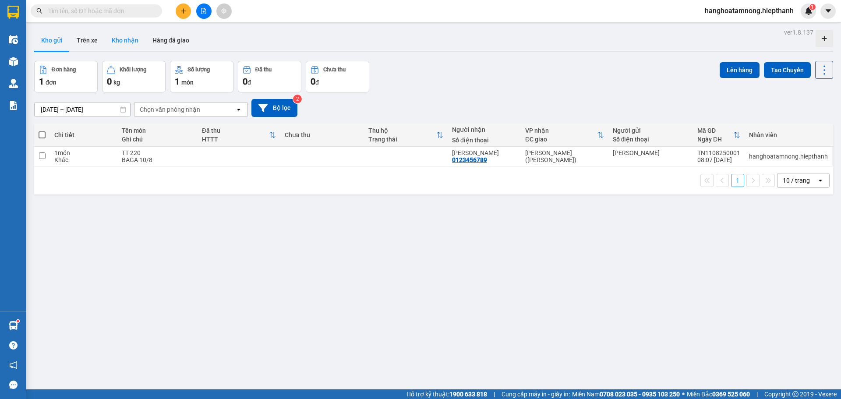
click at [119, 39] on button "Kho nhận" at bounding box center [125, 40] width 41 height 21
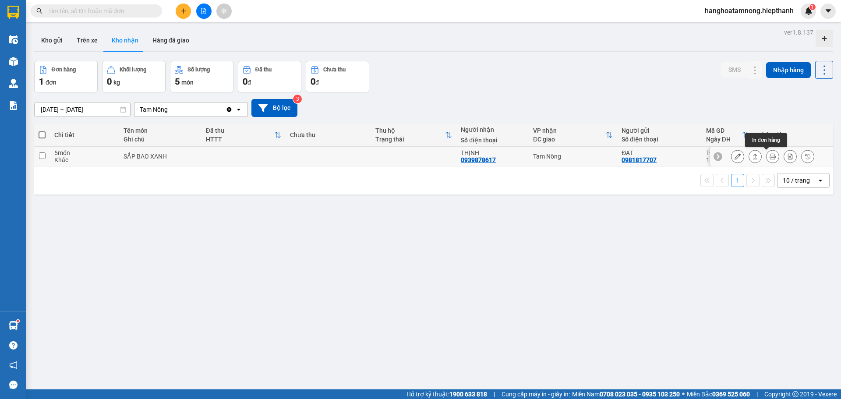
click at [770, 158] on icon at bounding box center [773, 156] width 6 height 6
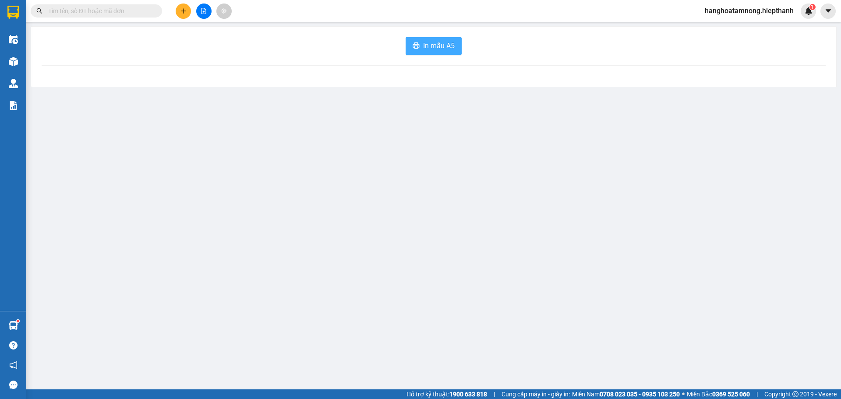
click at [434, 50] on span "In mẫu A5" at bounding box center [439, 45] width 32 height 11
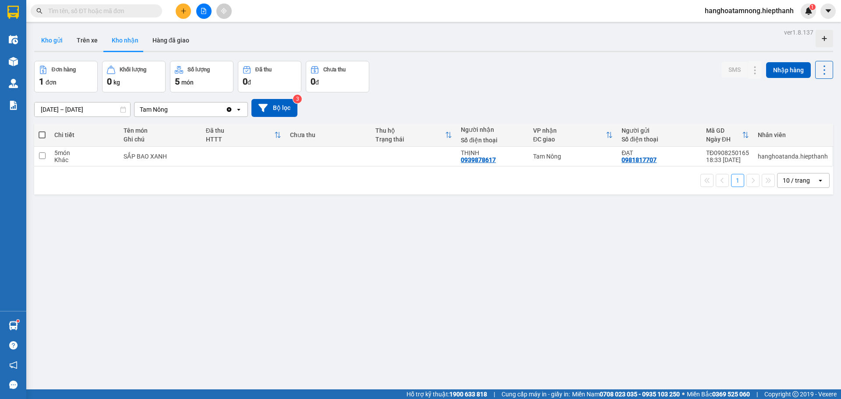
click at [56, 38] on button "Kho gửi" at bounding box center [51, 40] width 35 height 21
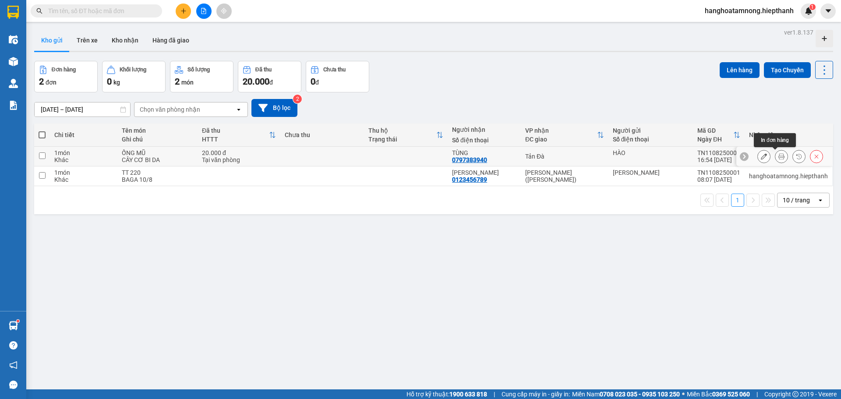
click at [776, 155] on button at bounding box center [782, 156] width 12 height 15
